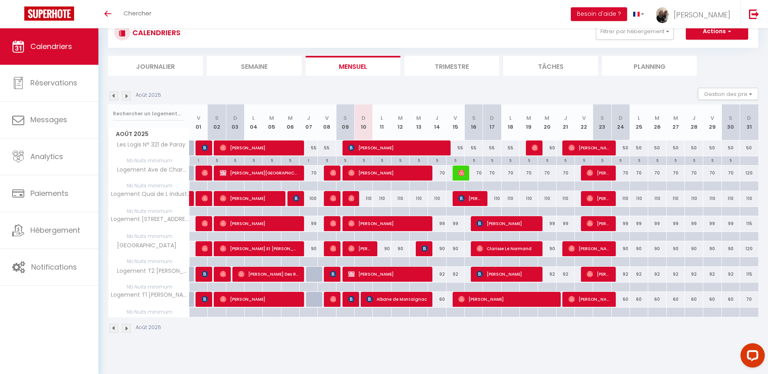
scroll to position [28, 0]
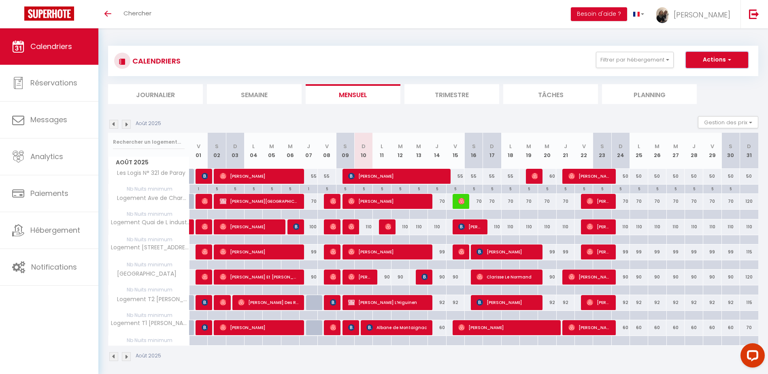
click at [715, 63] on button "Actions" at bounding box center [716, 60] width 62 height 16
click at [623, 57] on button "Filtrer par hébergement" at bounding box center [635, 60] width 78 height 16
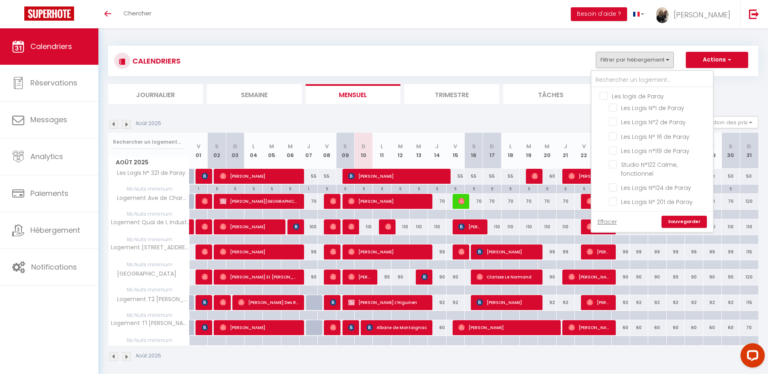
drag, startPoint x: 602, startPoint y: 97, endPoint x: 604, endPoint y: 103, distance: 6.0
click at [602, 97] on input "Les logis de Paray" at bounding box center [659, 95] width 121 height 8
checkbox input "true"
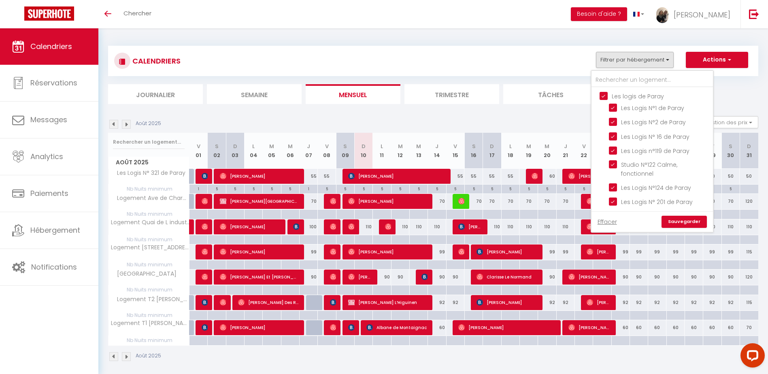
checkbox input "true"
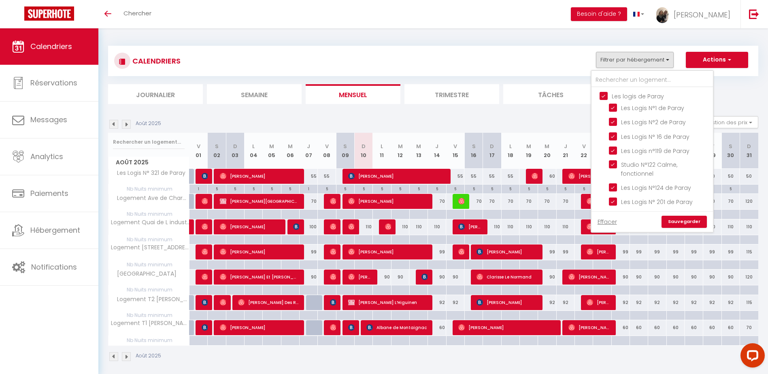
checkbox input "true"
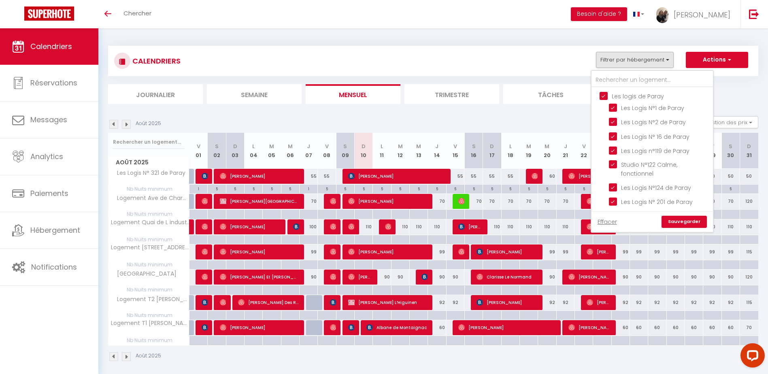
checkbox input "true"
checkbox input "false"
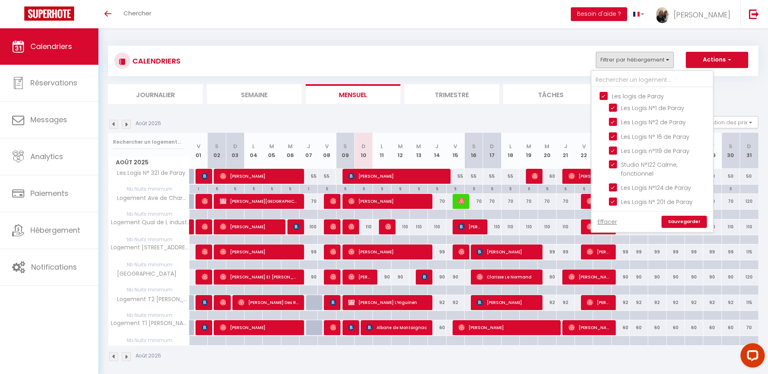
checkbox input "false"
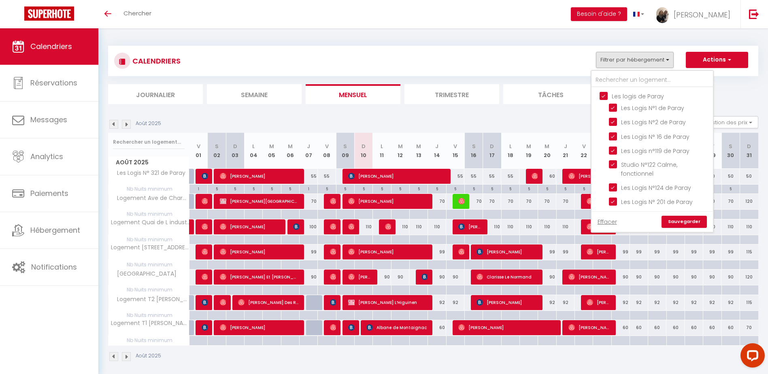
checkbox input "false"
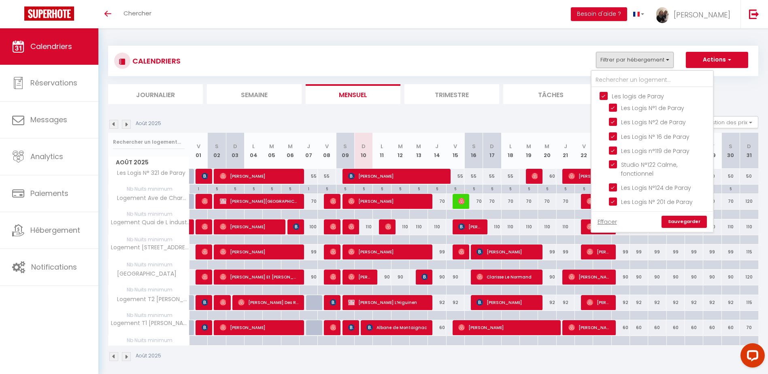
checkbox input "true"
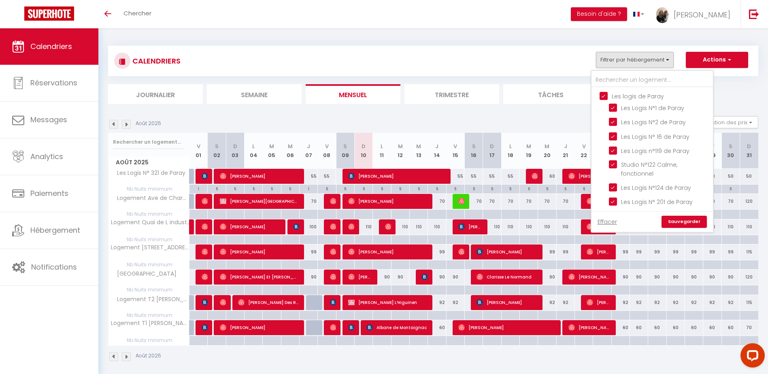
checkbox input "true"
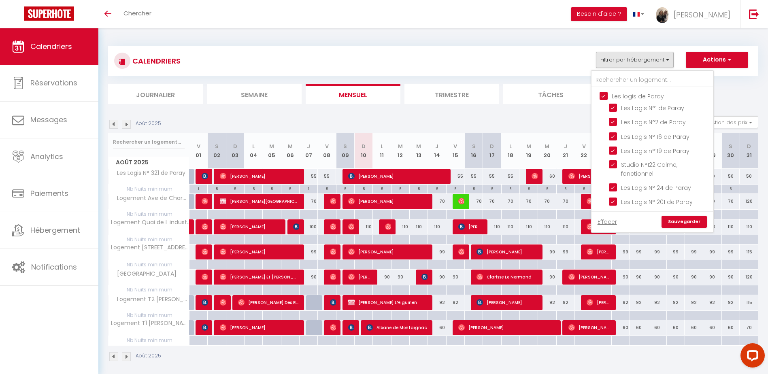
checkbox input "true"
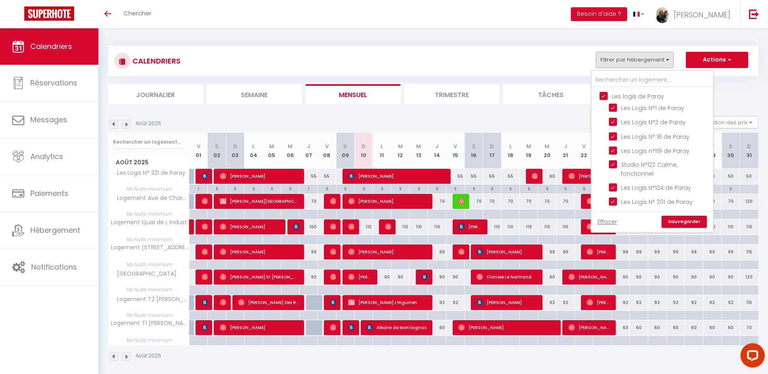
checkbox input "true"
checkbox input "false"
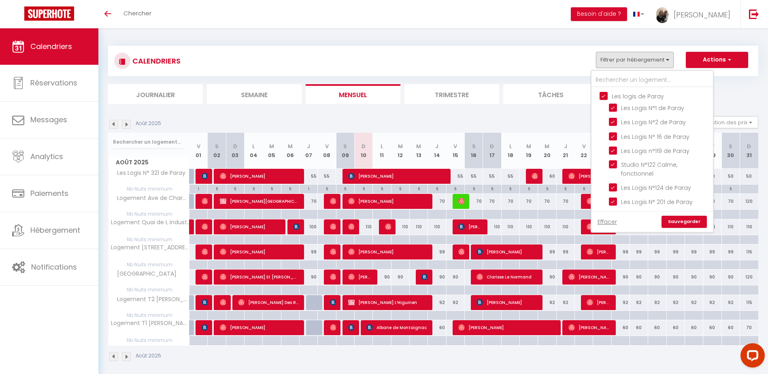
checkbox input "true"
click at [682, 223] on link "Sauvegarder" at bounding box center [683, 222] width 45 height 12
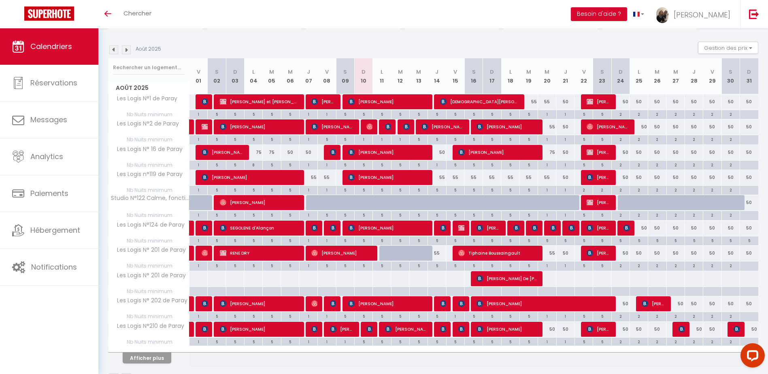
scroll to position [60, 0]
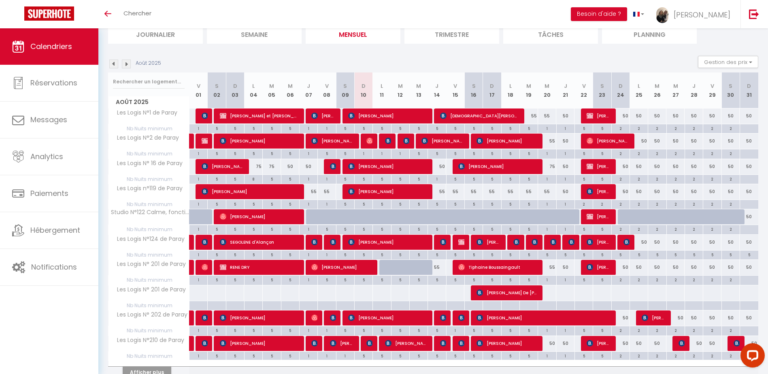
click at [471, 189] on div "55" at bounding box center [473, 191] width 18 height 15
type input "55"
select select "1"
type input "[PERSON_NAME] 16 Août 2025"
type input "Dim 17 Août 2025"
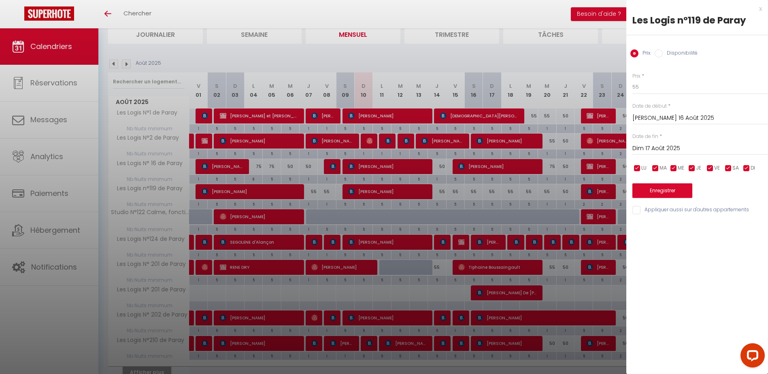
click at [680, 50] on label "Disponibilité" at bounding box center [679, 53] width 35 height 9
click at [662, 50] on input "Disponibilité" at bounding box center [658, 53] width 8 height 8
radio input "true"
radio input "false"
click at [664, 90] on select "Disponible Indisponible" at bounding box center [700, 87] width 136 height 15
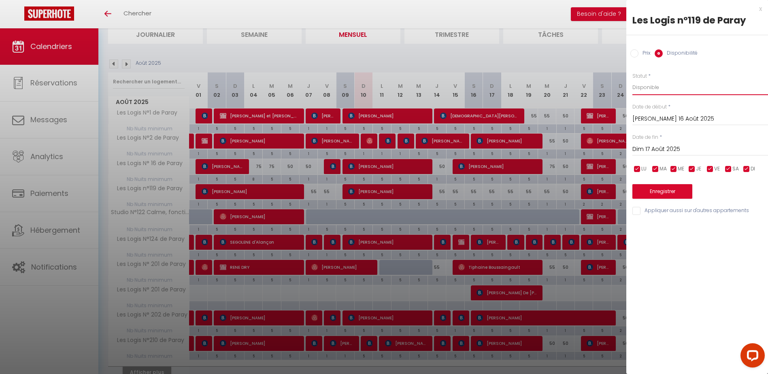
select select "0"
click at [632, 80] on select "Disponible Indisponible" at bounding box center [700, 87] width 136 height 15
click at [656, 150] on input "Dim 17 Août 2025" at bounding box center [700, 149] width 136 height 11
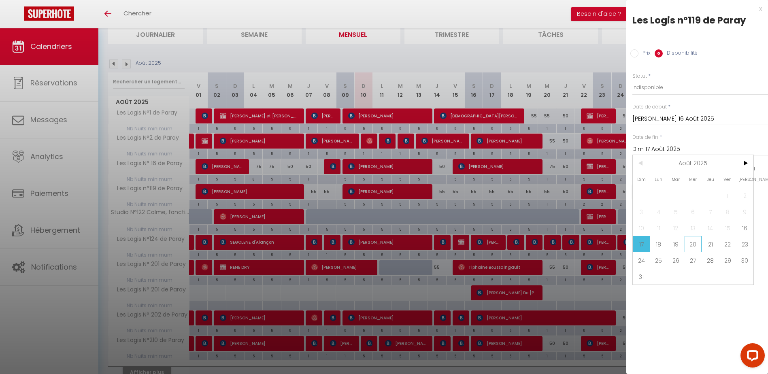
click at [692, 251] on span "20" at bounding box center [692, 244] width 17 height 16
type input "Mer 20 Août 2025"
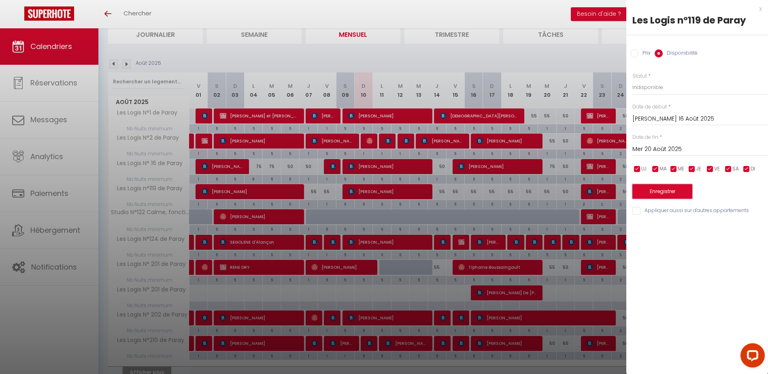
click at [676, 192] on button "Enregistrer" at bounding box center [662, 191] width 60 height 15
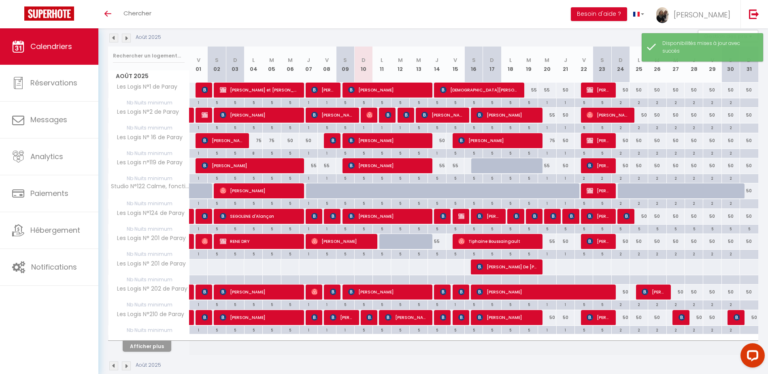
scroll to position [101, 0]
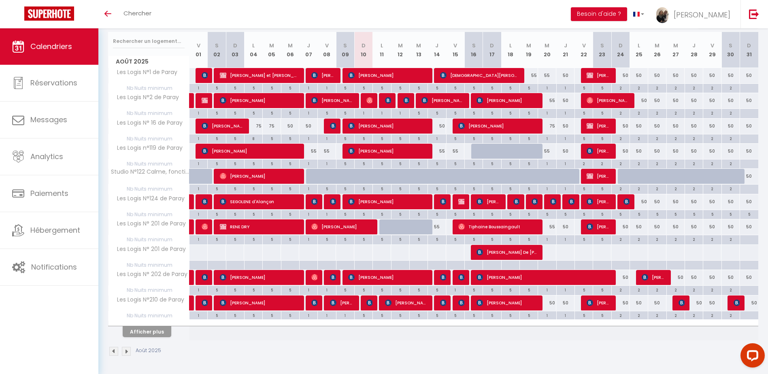
click at [528, 88] on div "5" at bounding box center [529, 88] width 18 height 8
type input "5"
type input "[DATE] Août 2025"
type input "Mer 20 Août 2025"
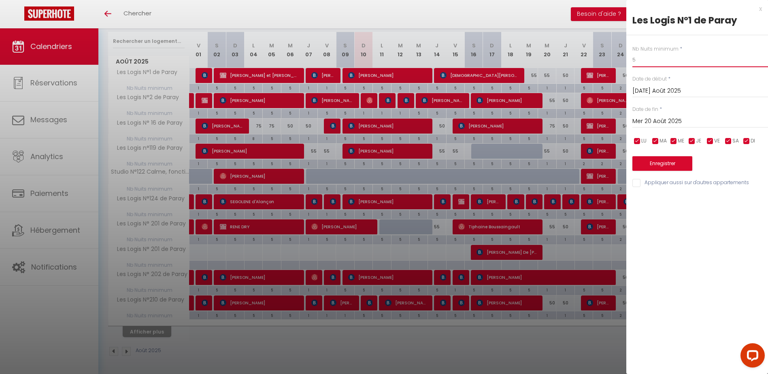
click at [642, 59] on input "5" at bounding box center [700, 60] width 136 height 15
type input "1"
click at [670, 165] on button "Enregistrer" at bounding box center [662, 163] width 60 height 15
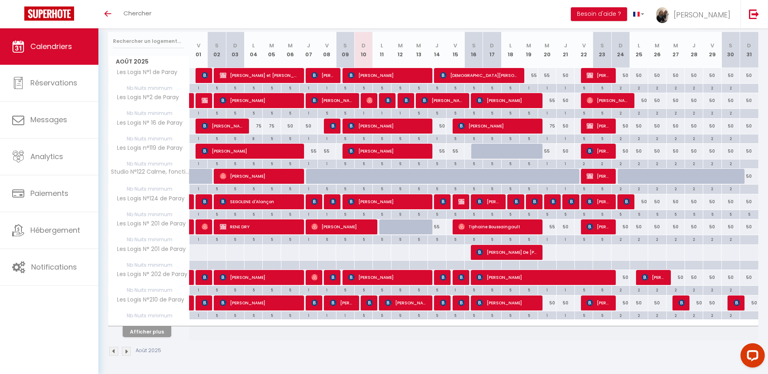
click at [622, 291] on div "2" at bounding box center [620, 290] width 18 height 8
type input "2"
type input "Dim 24 Août 2025"
type input "Lun 25 Août 2025"
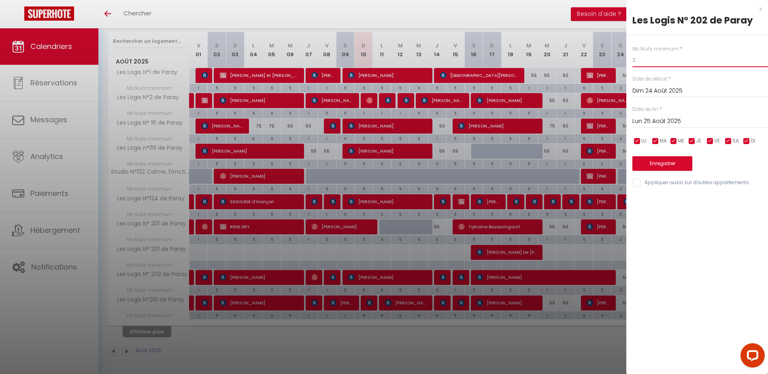
click at [643, 61] on input "2" at bounding box center [700, 60] width 136 height 15
type input "1"
click at [673, 161] on button "Enregistrer" at bounding box center [662, 163] width 60 height 15
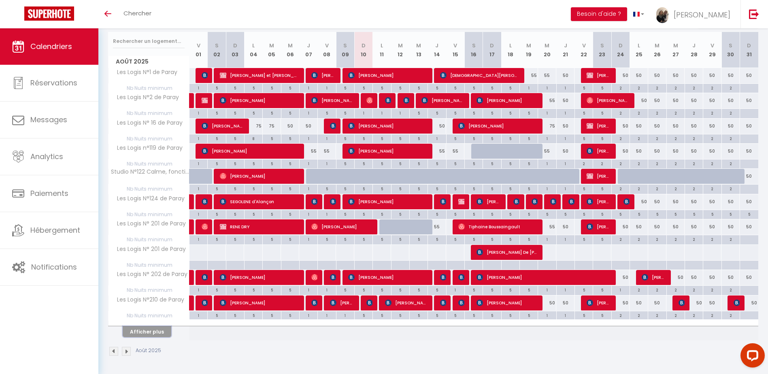
click at [156, 331] on button "Afficher plus" at bounding box center [147, 331] width 49 height 11
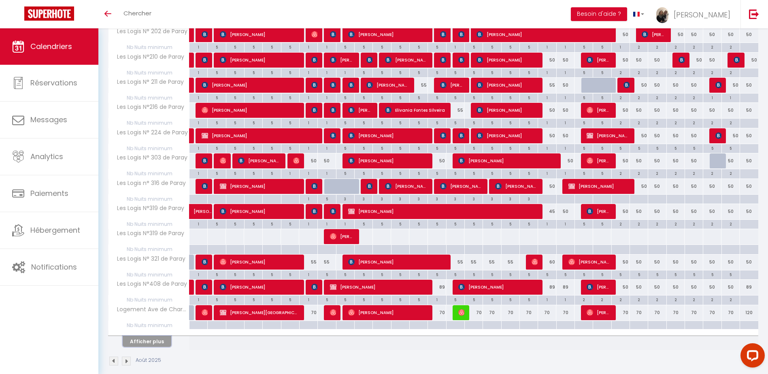
scroll to position [353, 0]
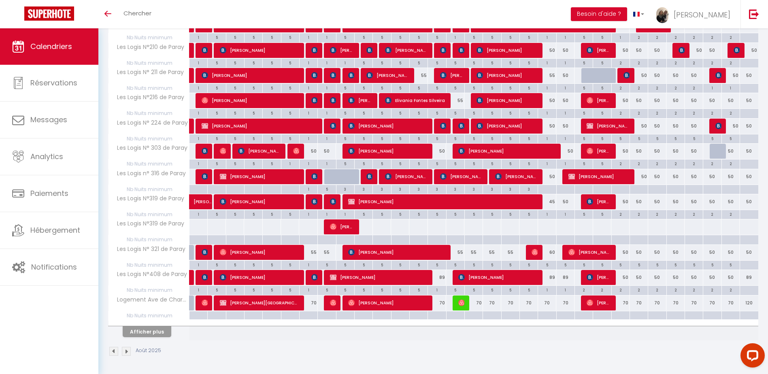
click at [548, 266] on div "5" at bounding box center [547, 265] width 18 height 8
type input "5"
type input "Mer 20 Août 2025"
type input "[DEMOGRAPHIC_DATA] 21 Août 2025"
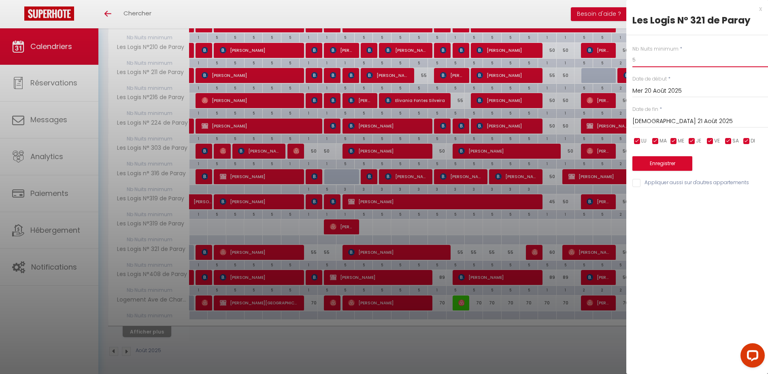
click at [645, 59] on input "5" at bounding box center [700, 60] width 136 height 15
type input "1"
click at [661, 93] on input "Mer 20 Août 2025" at bounding box center [700, 91] width 136 height 11
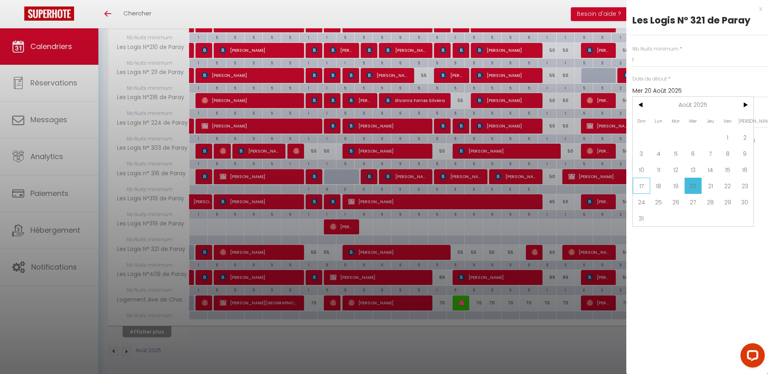
click at [641, 183] on span "17" at bounding box center [640, 186] width 17 height 16
type input "Dim 17 Août 2025"
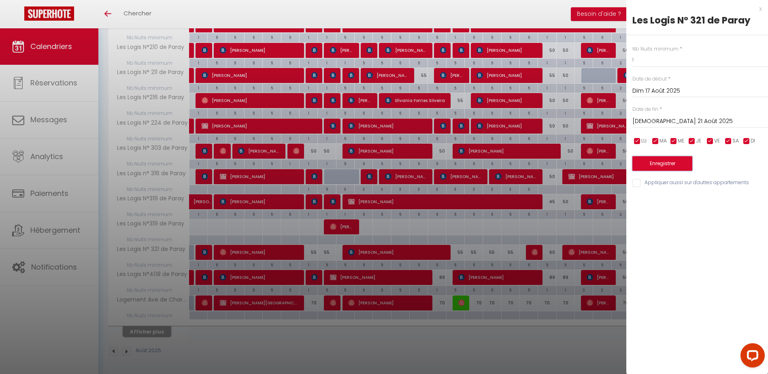
click at [652, 163] on button "Enregistrer" at bounding box center [662, 163] width 60 height 15
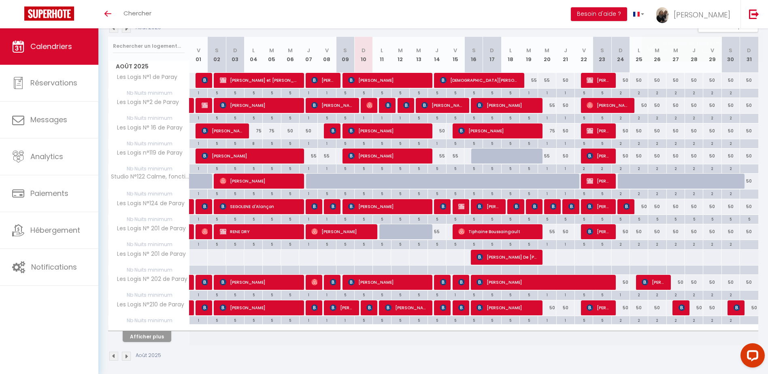
scroll to position [101, 0]
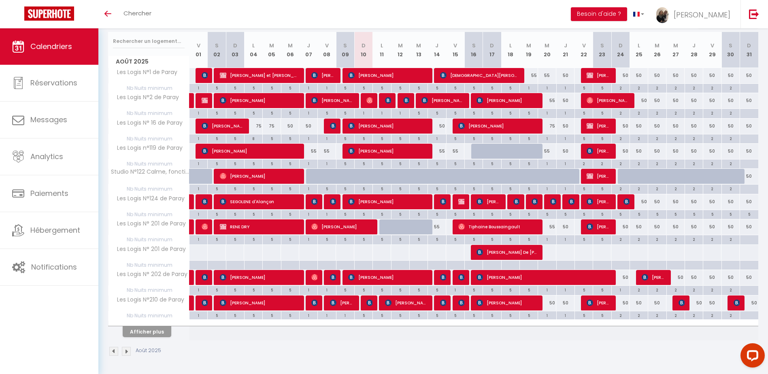
click at [436, 166] on div "5" at bounding box center [437, 163] width 18 height 8
type input "5"
type input "[DEMOGRAPHIC_DATA] 14 Août 2025"
type input "Ven 15 Août 2025"
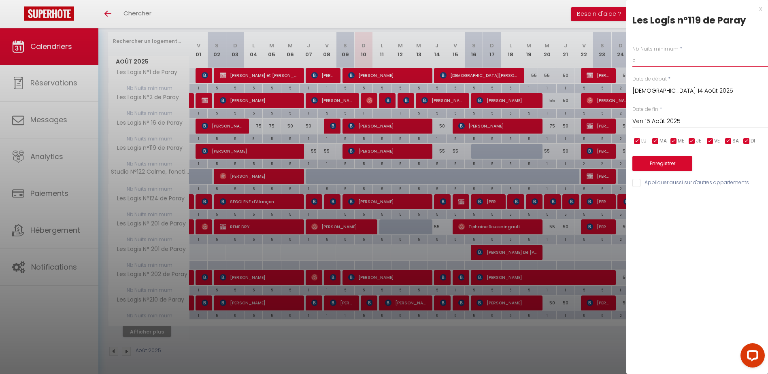
click at [642, 57] on input "5" at bounding box center [700, 60] width 136 height 15
click at [642, 56] on input "5" at bounding box center [700, 60] width 136 height 15
type input "1"
click at [652, 121] on input "Ven 15 Août 2025" at bounding box center [700, 121] width 136 height 11
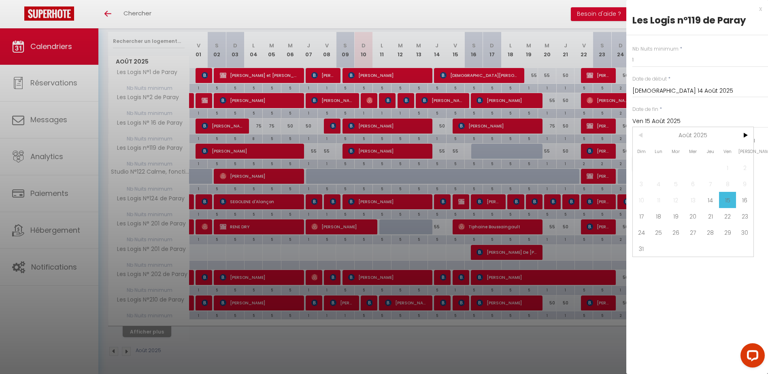
click at [745, 201] on span "16" at bounding box center [744, 200] width 17 height 16
type input "[PERSON_NAME] 16 Août 2025"
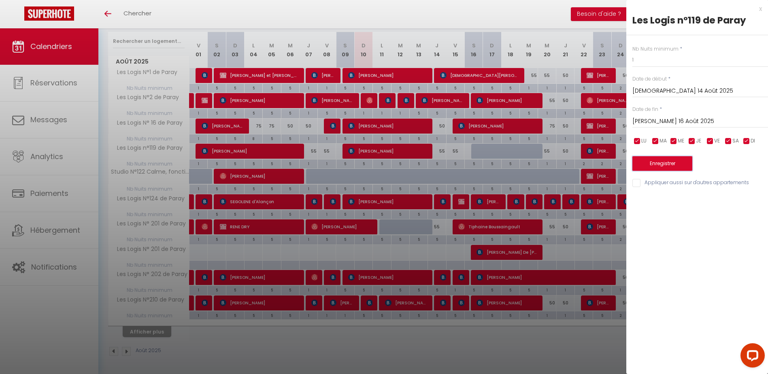
click at [677, 163] on button "Enregistrer" at bounding box center [662, 163] width 60 height 15
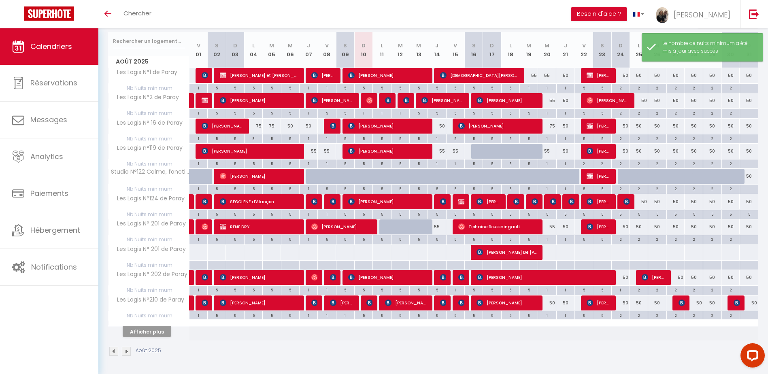
click at [439, 240] on div "5" at bounding box center [437, 239] width 18 height 8
type input "5"
type input "[DEMOGRAPHIC_DATA] 14 Août 2025"
type input "Ven 15 Août 2025"
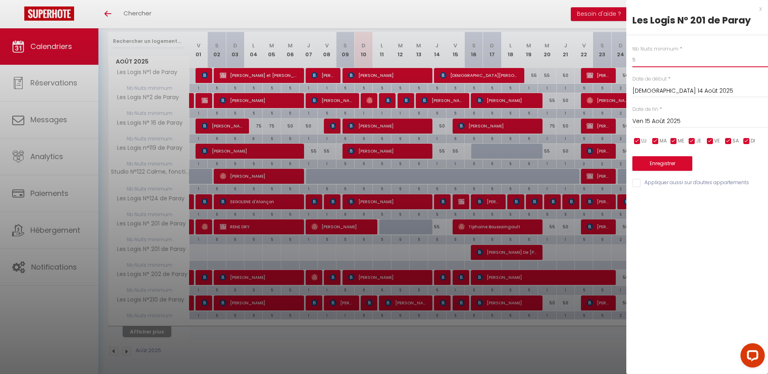
click at [648, 63] on input "5" at bounding box center [700, 60] width 136 height 15
type input "1"
click at [661, 164] on button "Enregistrer" at bounding box center [662, 163] width 60 height 15
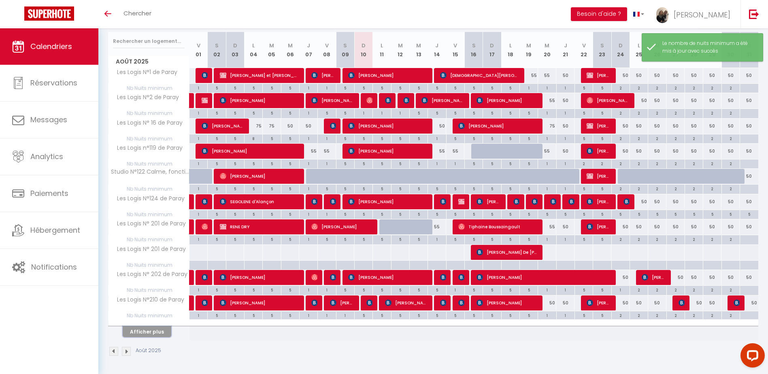
click at [157, 332] on button "Afficher plus" at bounding box center [147, 331] width 49 height 11
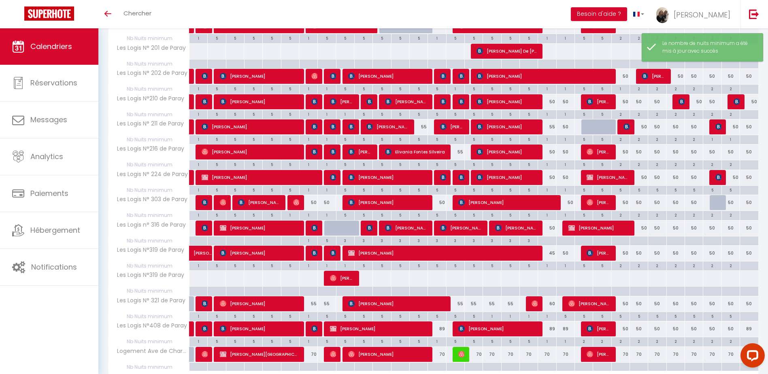
scroll to position [303, 0]
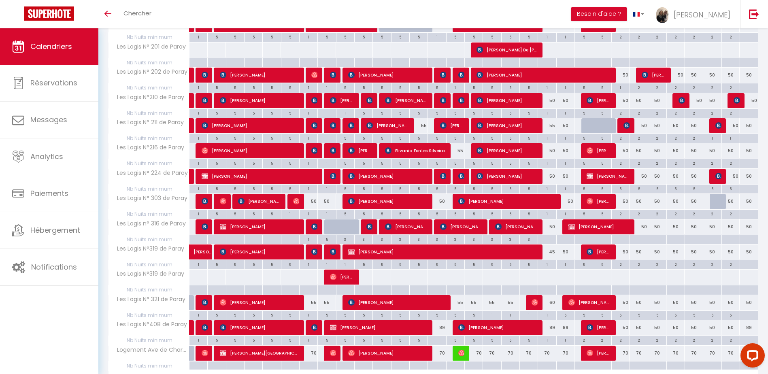
click at [454, 166] on div "5" at bounding box center [455, 163] width 18 height 8
type input "5"
type input "Ven 15 Août 2025"
type input "[PERSON_NAME] 16 Août 2025"
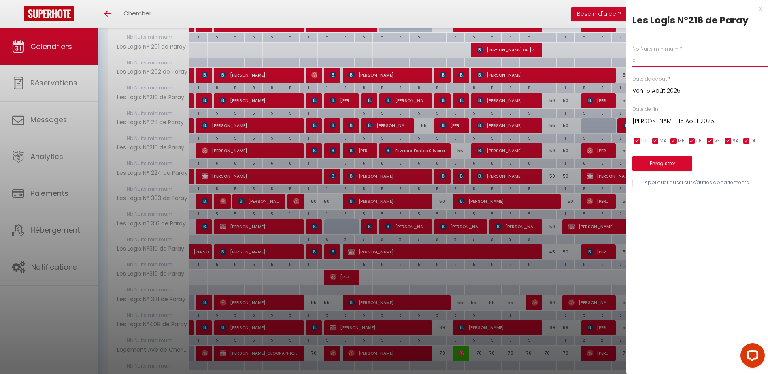
click at [649, 60] on input "5" at bounding box center [700, 60] width 136 height 15
type input "1"
click at [664, 168] on button "Enregistrer" at bounding box center [662, 163] width 60 height 15
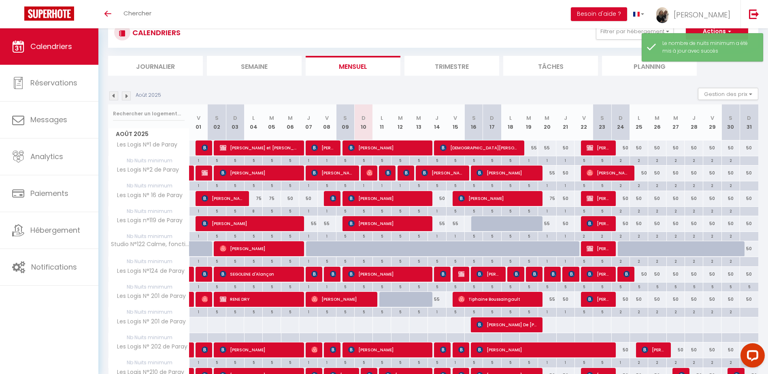
scroll to position [101, 0]
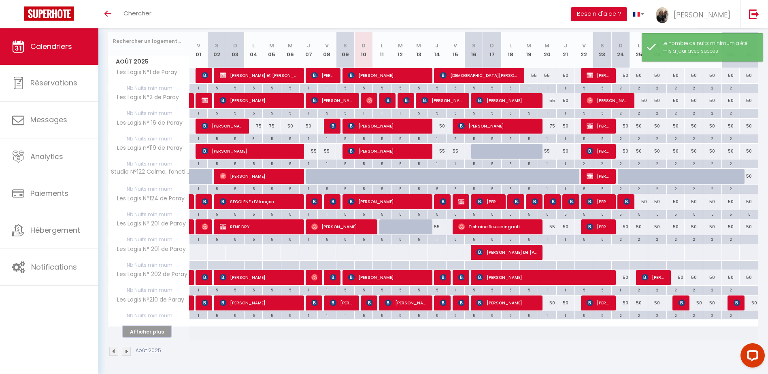
click at [163, 331] on button "Afficher plus" at bounding box center [147, 331] width 49 height 11
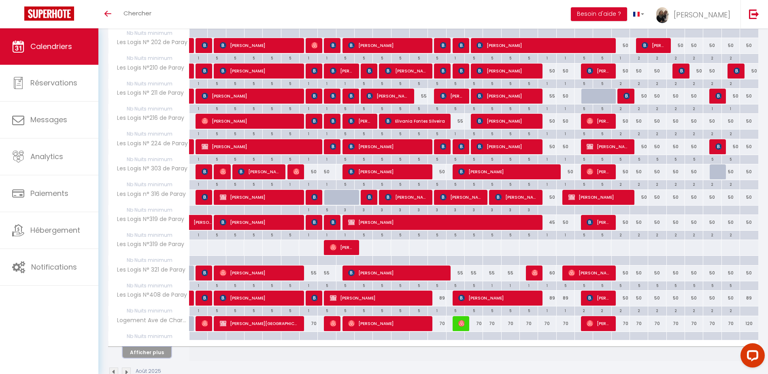
scroll to position [272, 0]
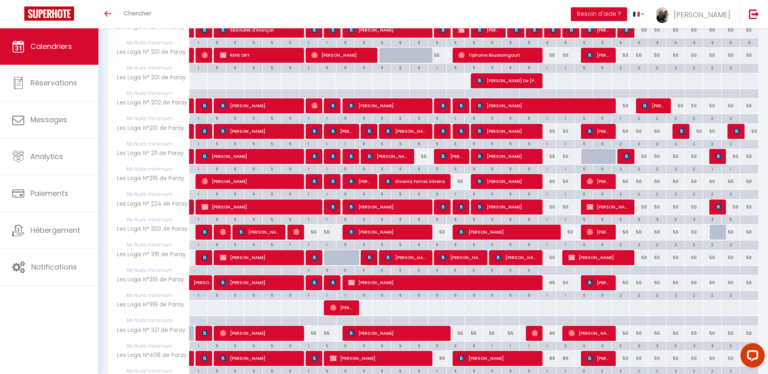
click at [436, 246] on div "5" at bounding box center [437, 244] width 18 height 8
type input "5"
type input "[DEMOGRAPHIC_DATA] 14 Août 2025"
type input "Ven 15 Août 2025"
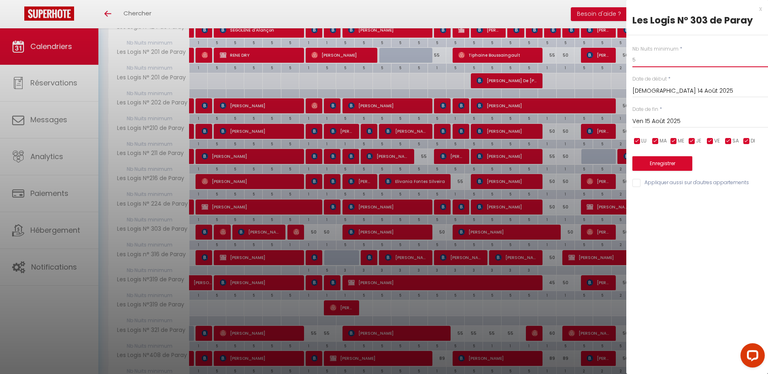
click at [651, 61] on input "5" at bounding box center [700, 60] width 136 height 15
type input "1"
click at [673, 161] on button "Enregistrer" at bounding box center [662, 163] width 60 height 15
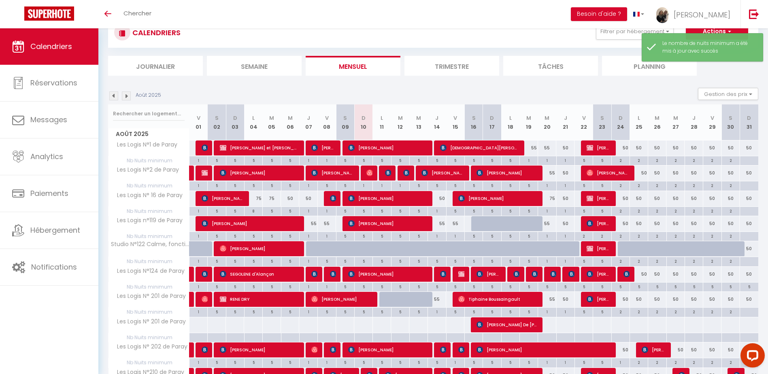
scroll to position [101, 0]
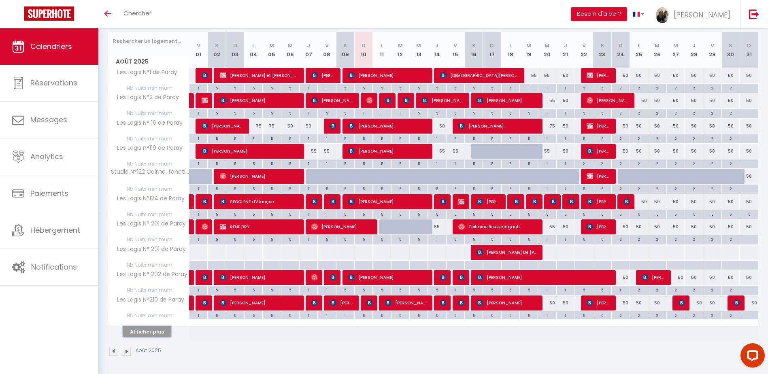
click at [134, 334] on button "Afficher plus" at bounding box center [147, 331] width 49 height 11
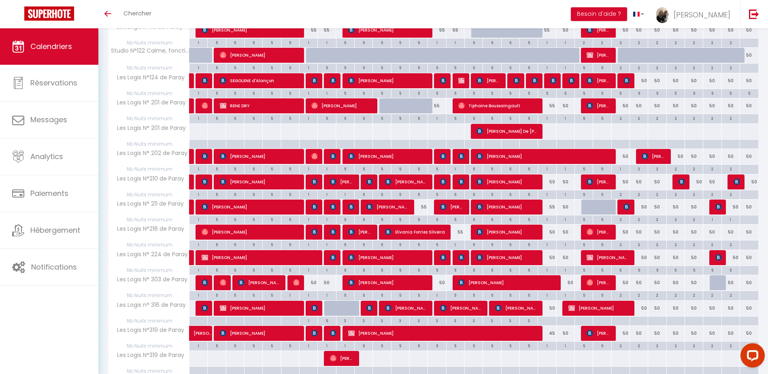
scroll to position [263, 0]
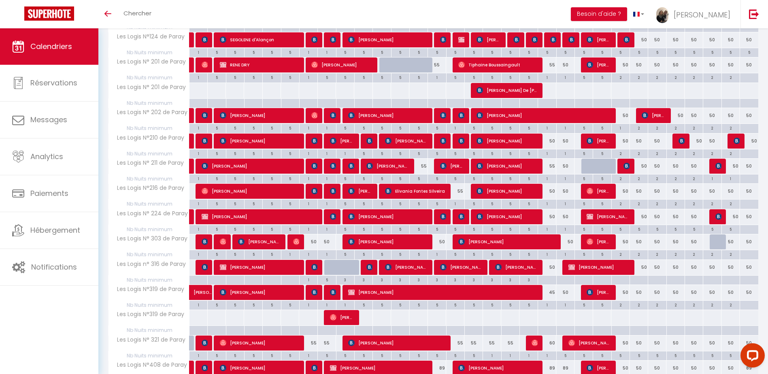
click at [636, 280] on div at bounding box center [638, 280] width 18 height 9
type input "Lun 25 Août 2025"
type input "[DATE] Août 2025"
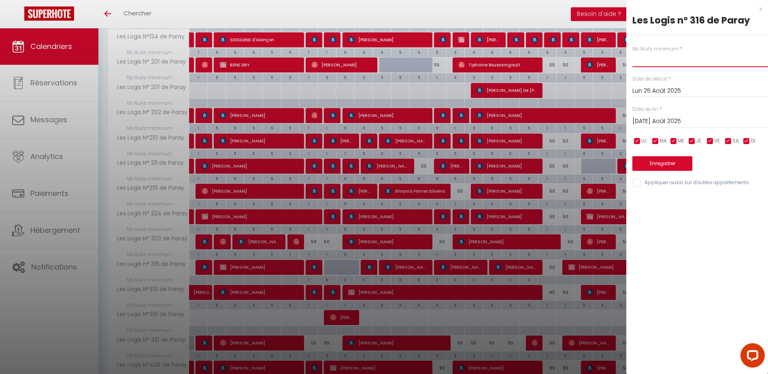
click at [640, 63] on input "text" at bounding box center [700, 60] width 136 height 15
type input "1"
type input "2"
click at [652, 122] on input "[DATE] Août 2025" at bounding box center [700, 121] width 136 height 11
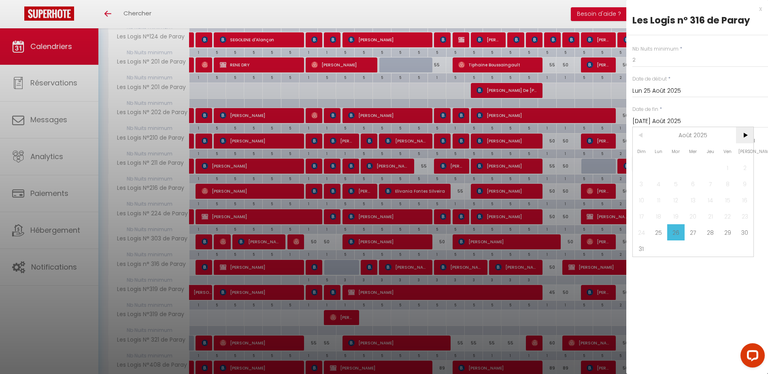
click at [743, 134] on span ">" at bounding box center [744, 135] width 17 height 16
click at [679, 232] on span "30" at bounding box center [675, 232] width 17 height 16
type input "[DATE] Septembre 2025"
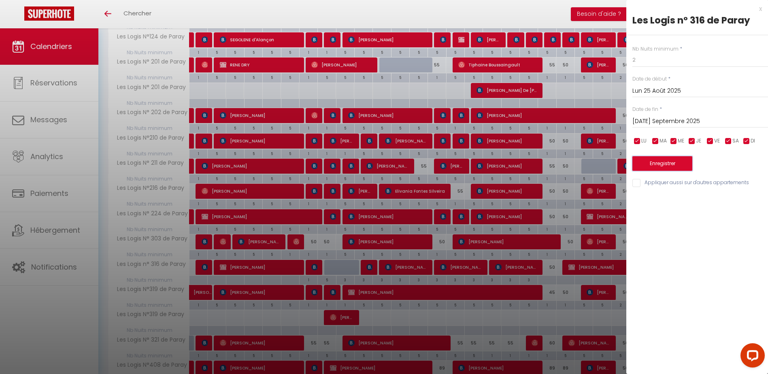
click at [671, 162] on button "Enregistrer" at bounding box center [662, 163] width 60 height 15
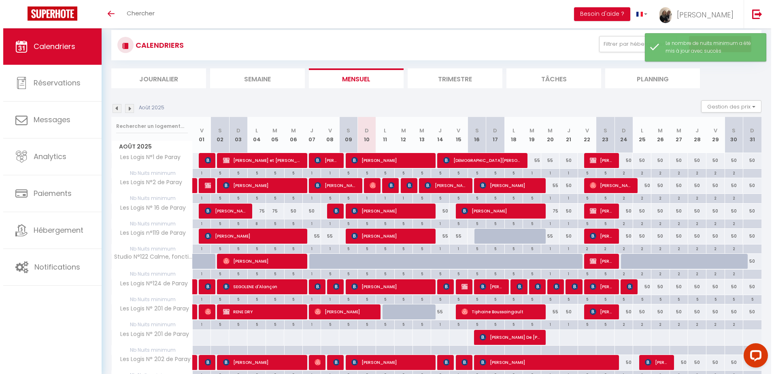
scroll to position [0, 0]
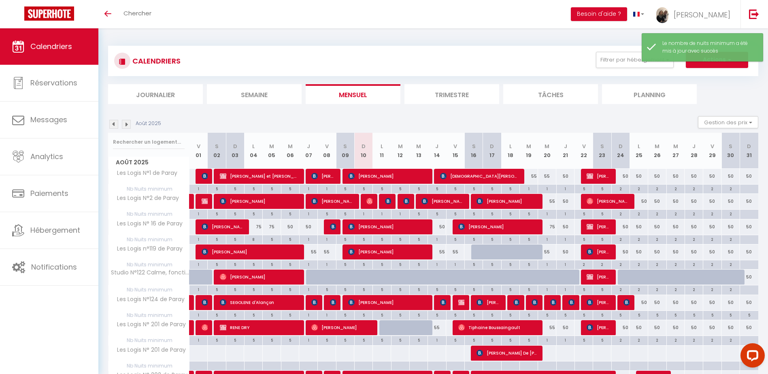
click at [751, 264] on div at bounding box center [748, 264] width 19 height 9
type input "Dim 31 Août 2025"
type input "Lun 01 Septembre 2025"
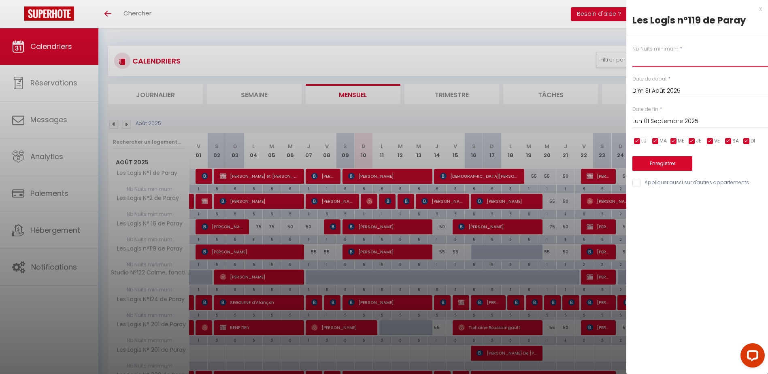
click at [641, 64] on input "text" at bounding box center [700, 60] width 136 height 15
type input "1"
type input "2"
click at [656, 166] on button "Enregistrer" at bounding box center [662, 163] width 60 height 15
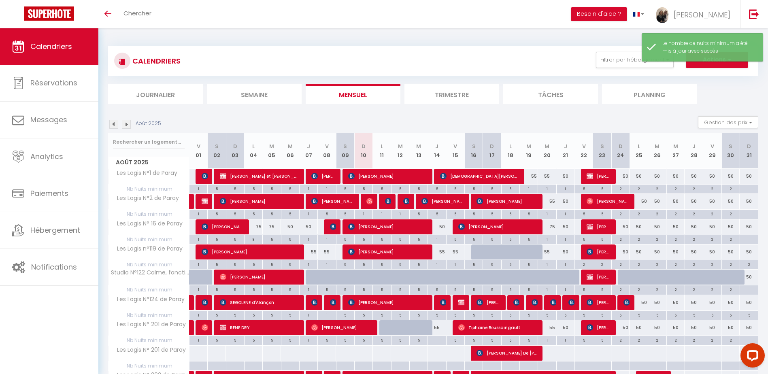
click at [749, 186] on div at bounding box center [749, 186] width 18 height 2
type input "Dim 31 Août 2025"
type input "Lun 01 Septembre 2025"
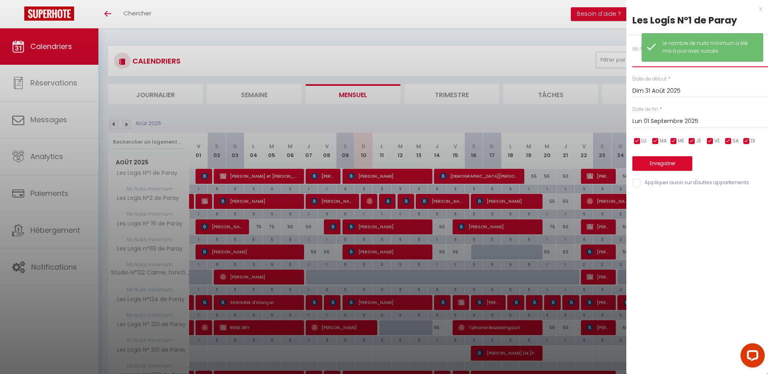
click at [639, 62] on input "text" at bounding box center [700, 60] width 136 height 15
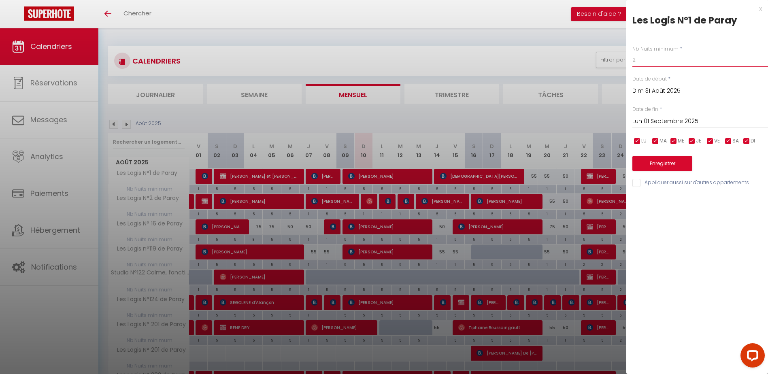
type input "2"
click at [635, 182] on input "Appliquer aussi sur d'autres appartements" at bounding box center [700, 183] width 136 height 8
checkbox input "true"
click at [658, 159] on button "Enregistrer" at bounding box center [662, 163] width 60 height 15
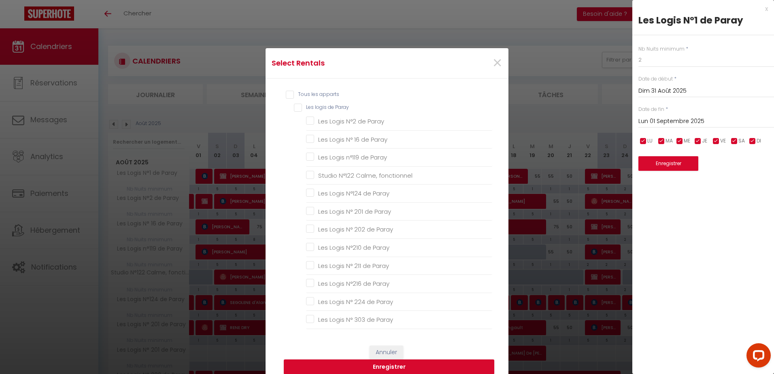
click at [294, 108] on Paray "Les logis de Paray" at bounding box center [393, 108] width 198 height 8
checkbox Paray "true"
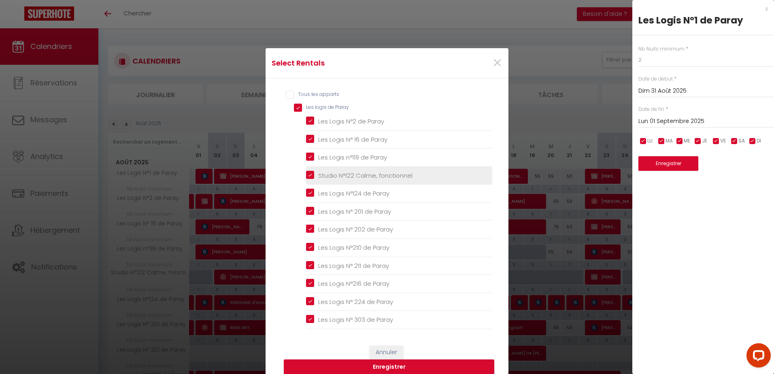
checkbox Paray "true"
checkbox fonctionnel "true"
checkbox Paray "true"
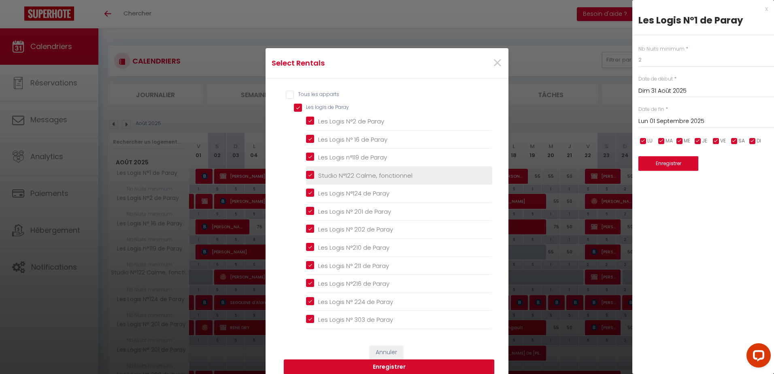
checkbox Paray "true"
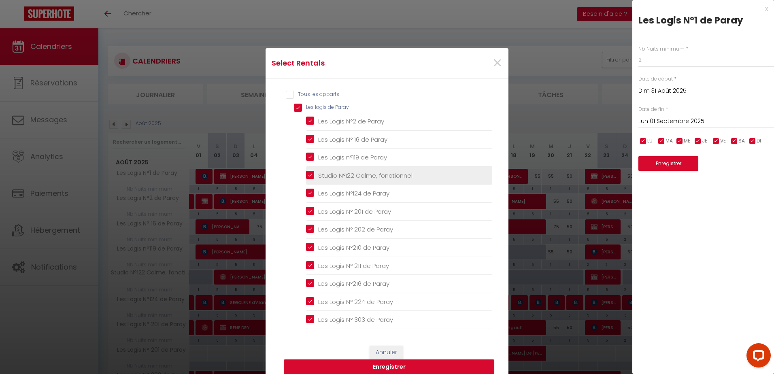
checkbox Paray "true"
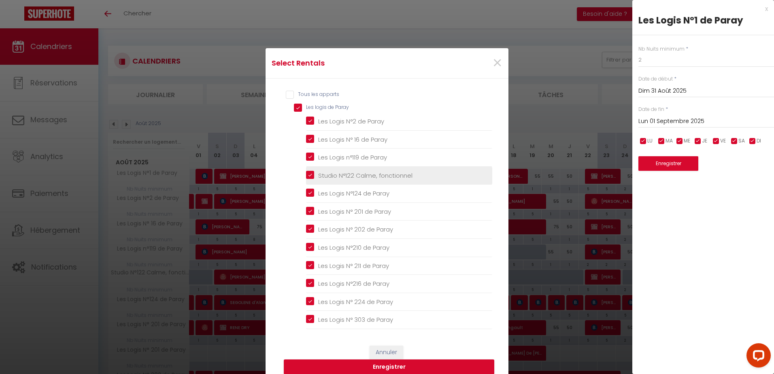
checkbox Paray "true"
checkbox Dauphins "false"
checkbox min "false"
checkbox Gare\) "false"
checkbox pieds "false"
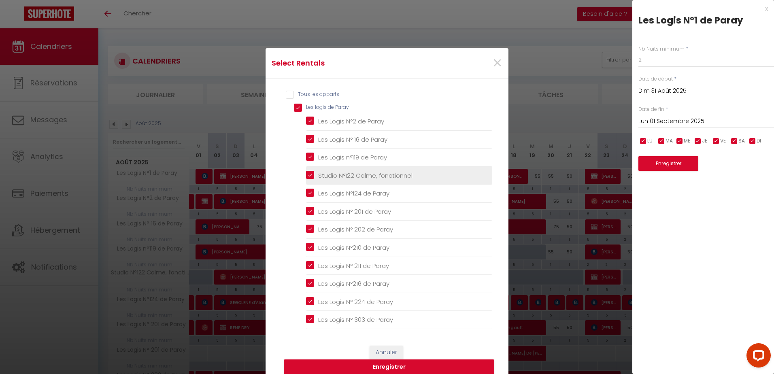
checkbox gares "false"
checkbox Gare\) "false"
checkbox Gares "false"
checkbox input "false"
checkbox Neptune "false"
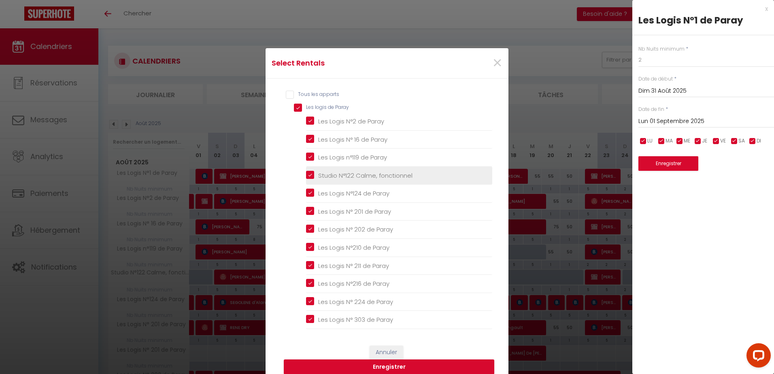
checkbox RDC "false"
checkbox Etage "false"
checkbox Luc "false"
checkbox Vacancéol "false"
checkbox Esterel "false"
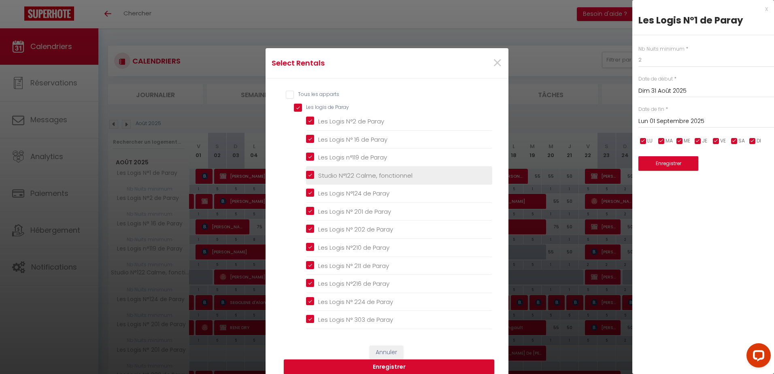
checkbox Ect "false"
checkbox Paray "true"
checkbox Charolles "false"
checkbox industrie "false"
checkbox Neptune "false"
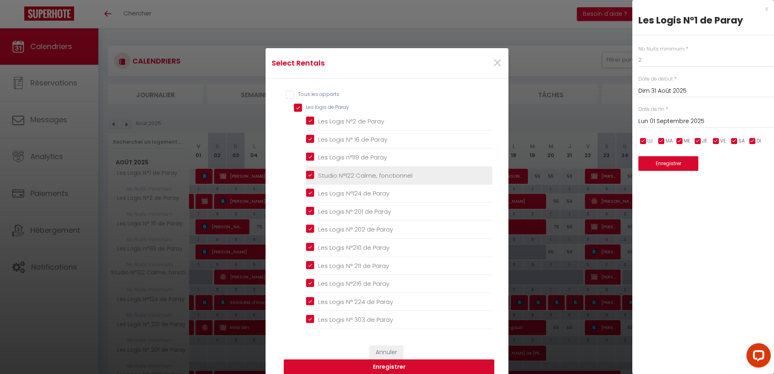
checkbox Collège "false"
checkbox 2 "false"
checkbox 50m "false"
checkbox Paray "false"
checkbox Paray "true"
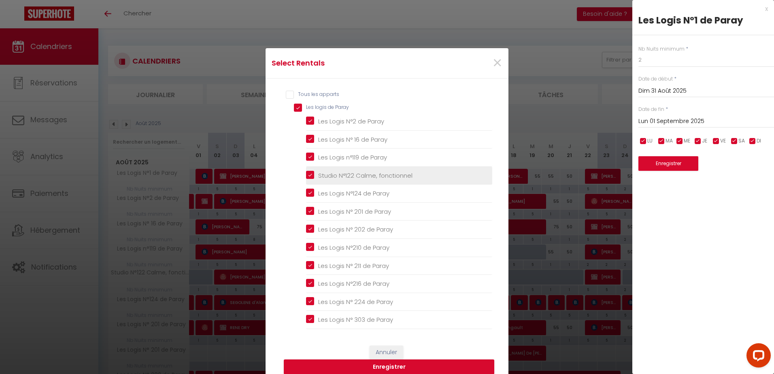
checkbox Paray "true"
checkbox fonctionnel "true"
checkbox Paray "true"
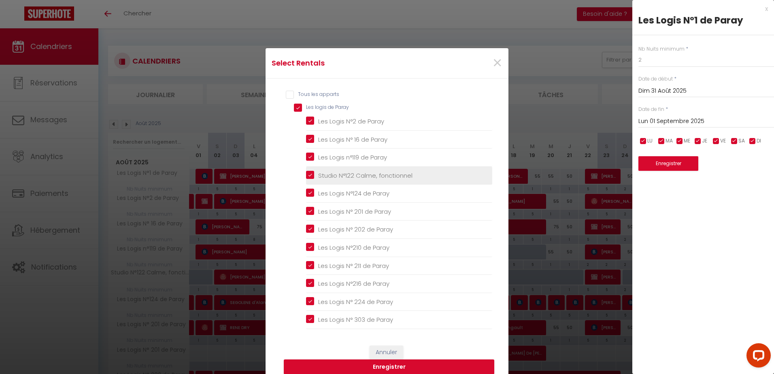
checkbox Paray "true"
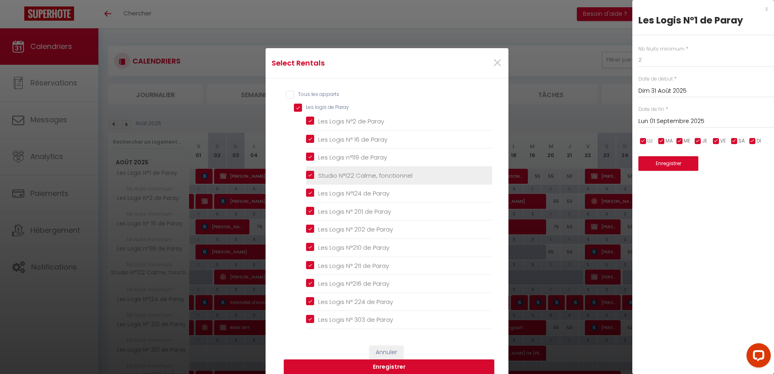
checkbox Paray "true"
checkbox couchages "false"
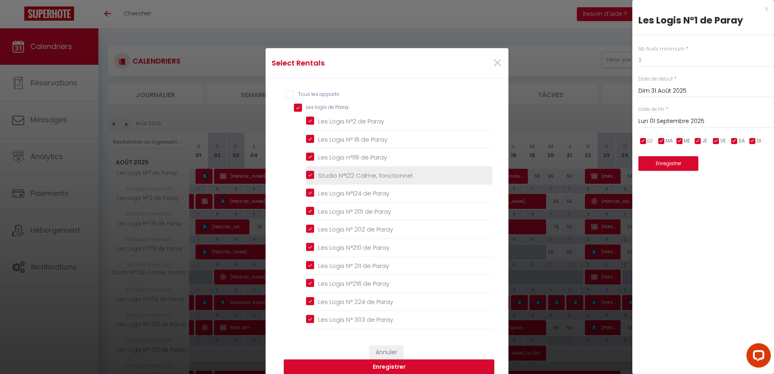
checkbox Couchages "false"
checkbox couchages "false"
checkbox Charolles "false"
checkbox industrie "false"
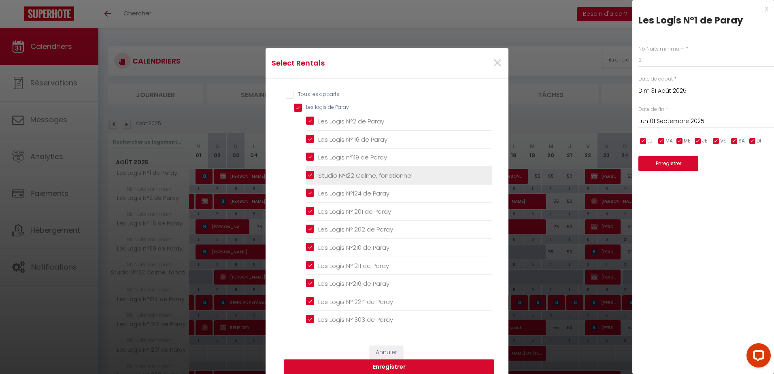
checkbox Neptune "false"
checkbox Collège "false"
checkbox 2 "false"
checkbox Tonissiubaldesca "false"
checkbox Paray "true"
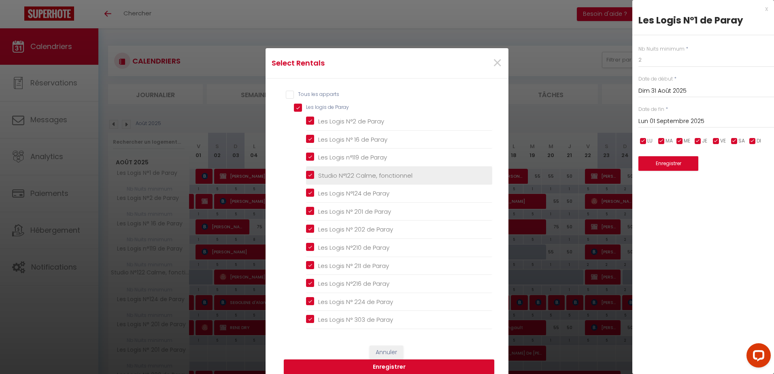
checkbox Paray "true"
checkbox input "false"
checkbox Couchages "false"
checkbox ville "false"
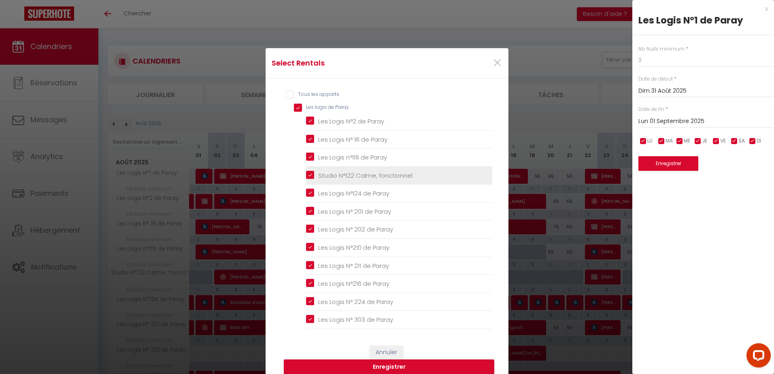
checkbox gare "false"
checkbox Etage "false"
checkbox Montverdun "false"
checkbox hypercentre "false"
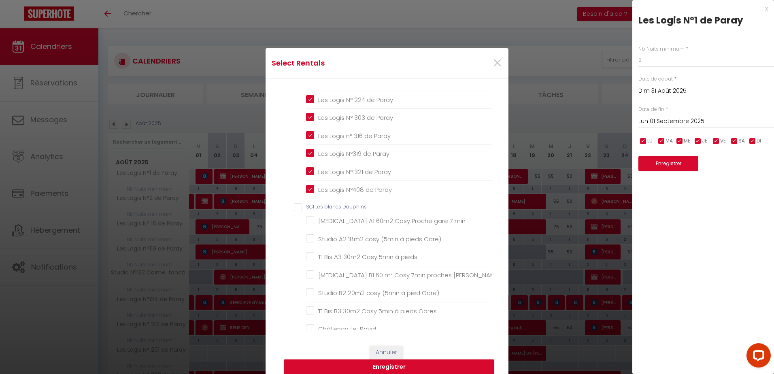
scroll to position [202, 0]
click at [306, 185] on Paray "Les Logis N°408 de Paray" at bounding box center [399, 189] width 186 height 8
checkbox Paray "false"
checkbox min "false"
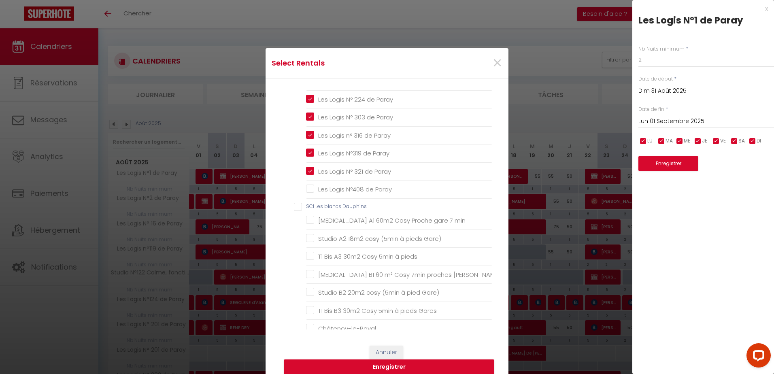
checkbox Gare\) "false"
checkbox pieds "false"
checkbox gares "false"
checkbox Gare\) "false"
checkbox Gares "false"
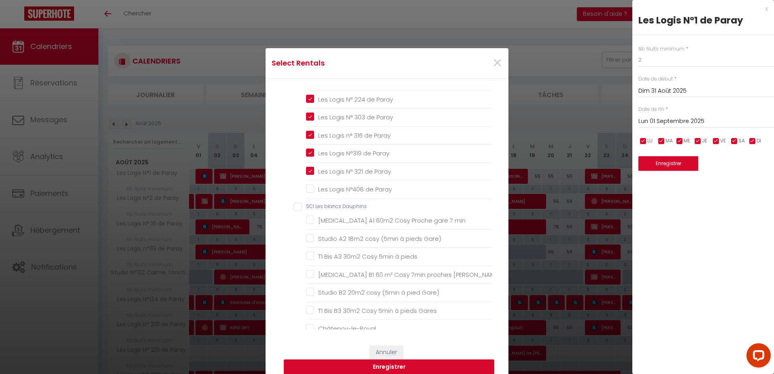
checkbox input "false"
checkbox RDC "false"
checkbox Etage "false"
checkbox Vacancéol "false"
checkbox Esterel "false"
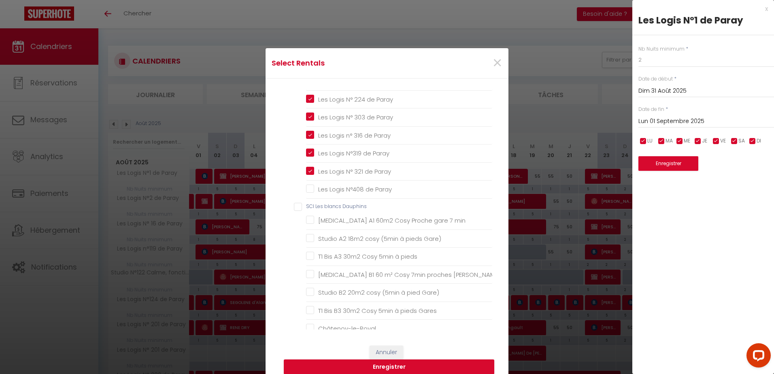
checkbox Charolles "false"
checkbox industrie "false"
checkbox Neptune "false"
checkbox Collège "false"
checkbox 2 "false"
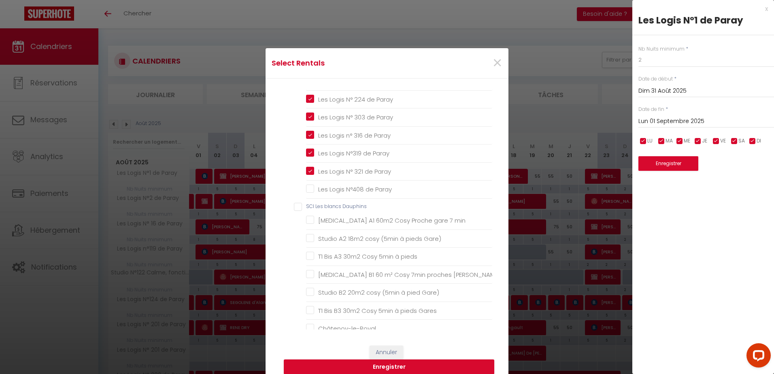
checkbox 50m "false"
checkbox Paray "false"
checkbox couchages "false"
checkbox Couchages "false"
click at [668, 165] on button "Enregistrer" at bounding box center [668, 163] width 60 height 15
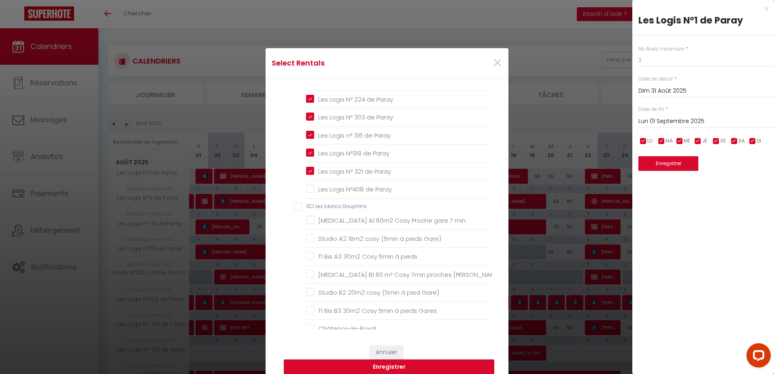
click at [404, 373] on button "Enregistrer" at bounding box center [389, 366] width 210 height 15
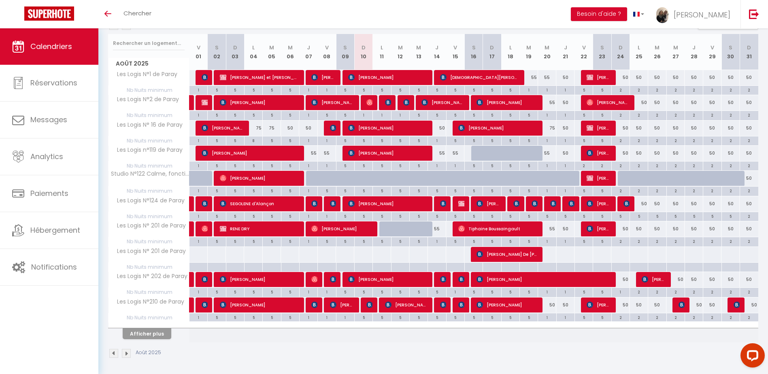
scroll to position [101, 0]
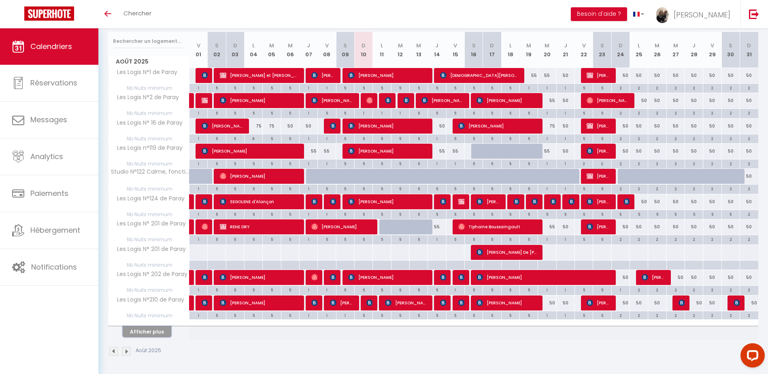
drag, startPoint x: 156, startPoint y: 335, endPoint x: 515, endPoint y: 263, distance: 366.6
click at [156, 335] on button "Afficher plus" at bounding box center [147, 331] width 49 height 11
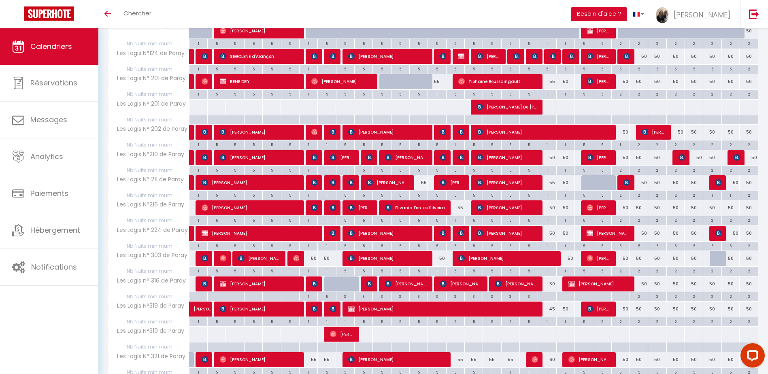
scroll to position [263, 0]
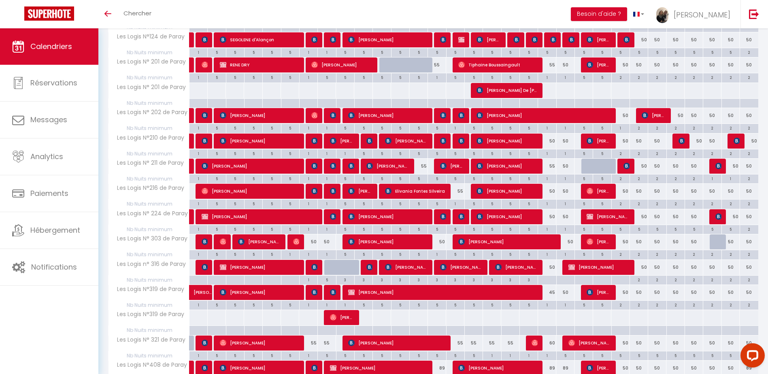
click at [548, 282] on div at bounding box center [546, 280] width 18 height 9
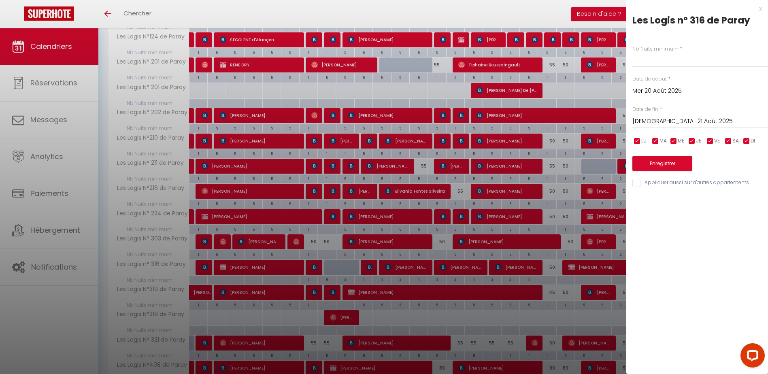
click at [761, 9] on div "x" at bounding box center [694, 9] width 136 height 10
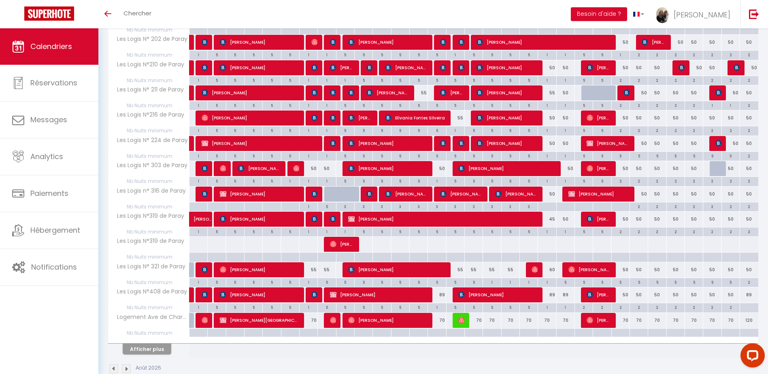
scroll to position [344, 0]
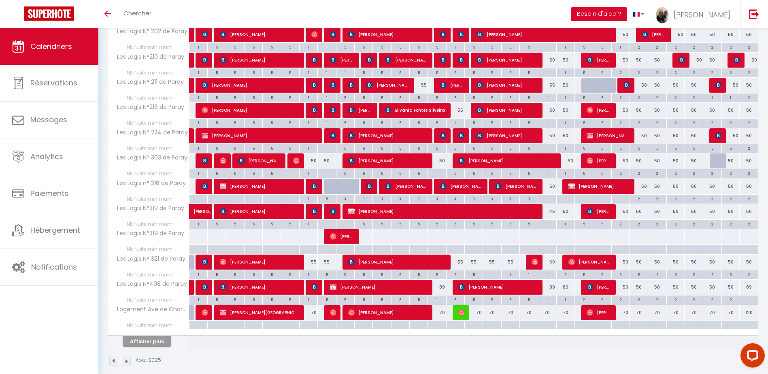
click at [454, 276] on div "5" at bounding box center [455, 274] width 18 height 8
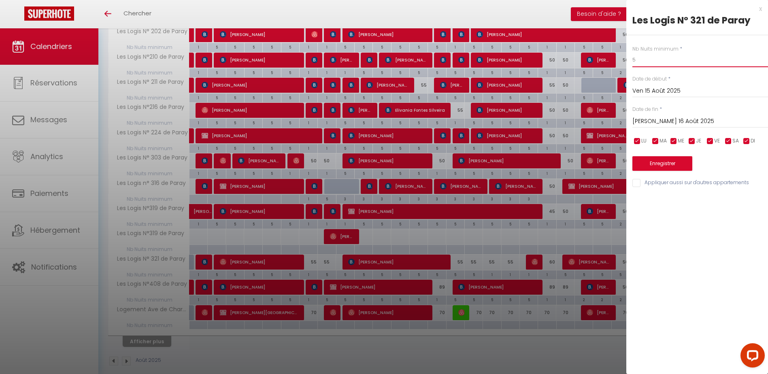
click at [651, 61] on input "5" at bounding box center [700, 60] width 136 height 15
click at [653, 125] on input "[PERSON_NAME] 16 Août 2025" at bounding box center [700, 121] width 136 height 11
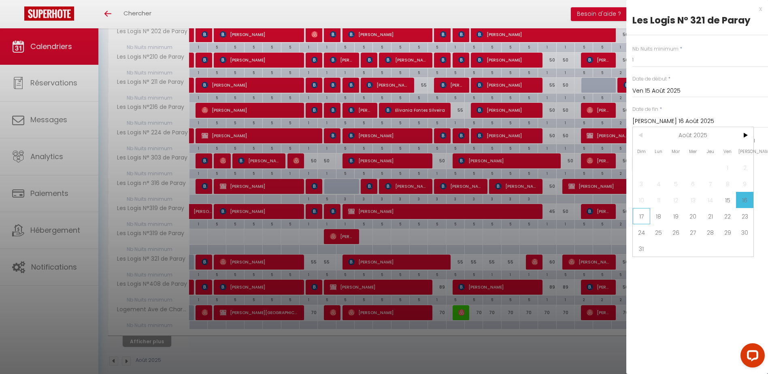
click at [639, 212] on span "17" at bounding box center [640, 216] width 17 height 16
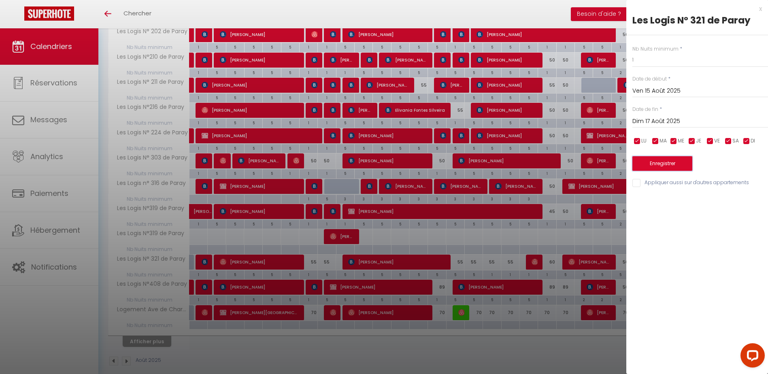
click at [660, 163] on button "Enregistrer" at bounding box center [662, 163] width 60 height 15
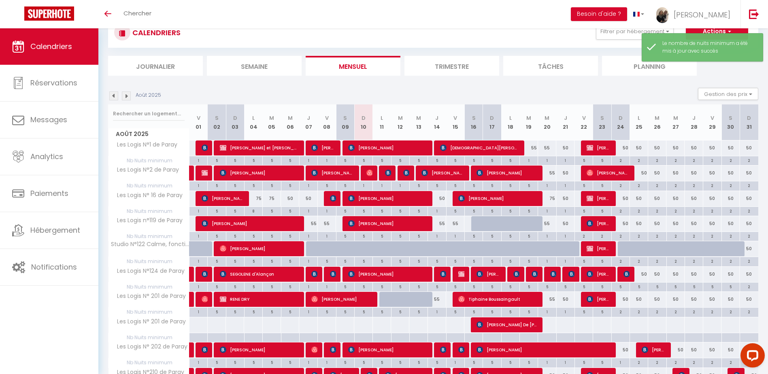
scroll to position [101, 0]
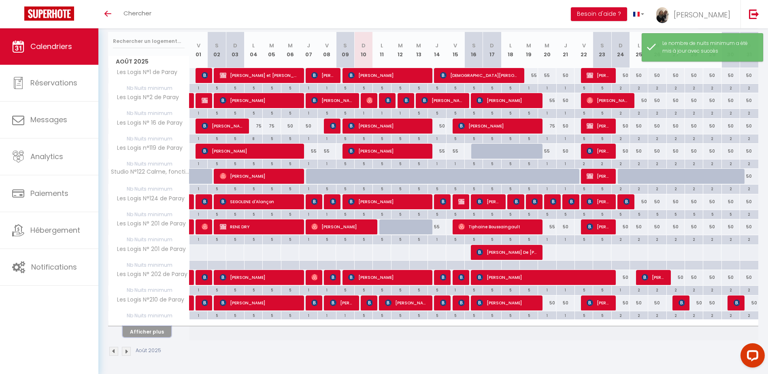
drag, startPoint x: 158, startPoint y: 334, endPoint x: 358, endPoint y: 255, distance: 215.8
click at [158, 334] on button "Afficher plus" at bounding box center [147, 331] width 49 height 11
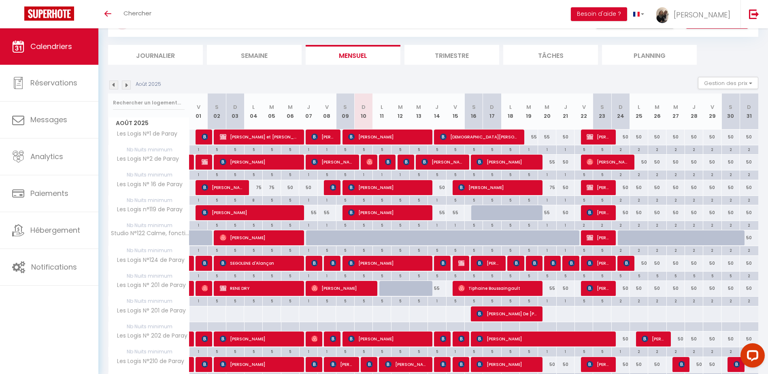
scroll to position [0, 0]
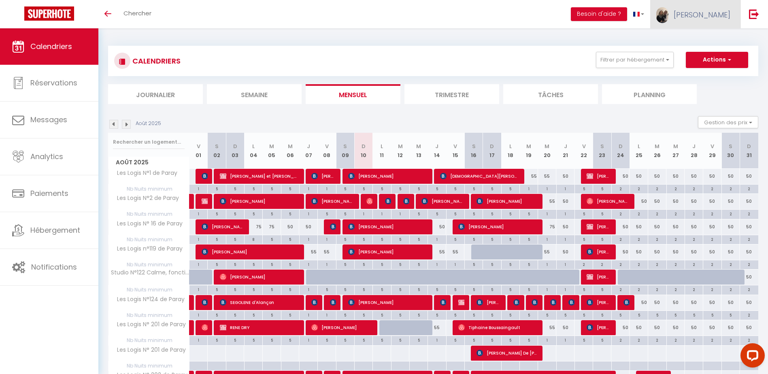
click at [719, 10] on span "[PERSON_NAME]" at bounding box center [701, 15] width 57 height 10
click at [703, 40] on link "Paramètres" at bounding box center [708, 41] width 60 height 14
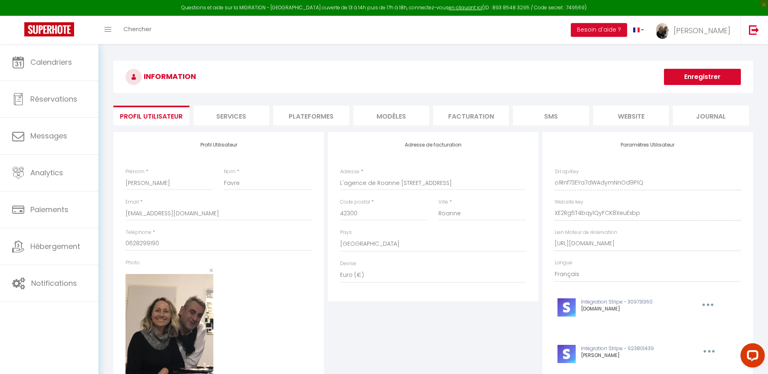
click at [327, 121] on li "Plateformes" at bounding box center [311, 116] width 76 height 20
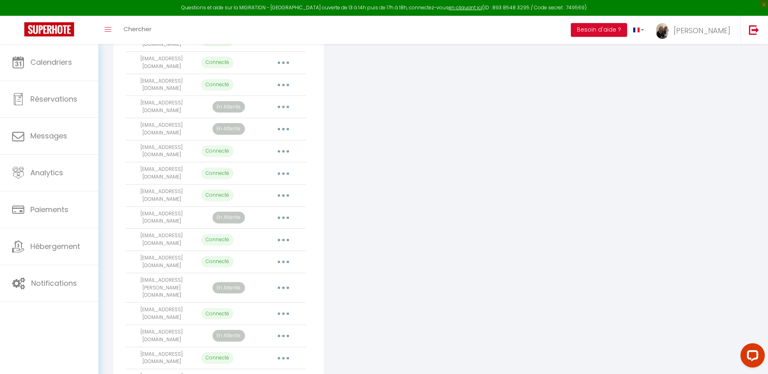
scroll to position [360, 0]
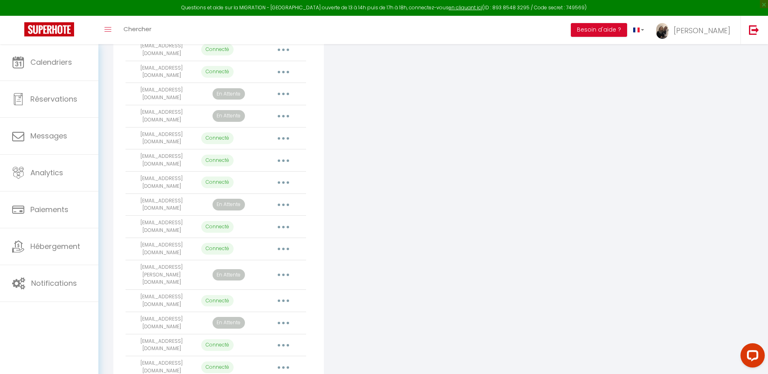
click at [282, 361] on button "button" at bounding box center [283, 367] width 23 height 13
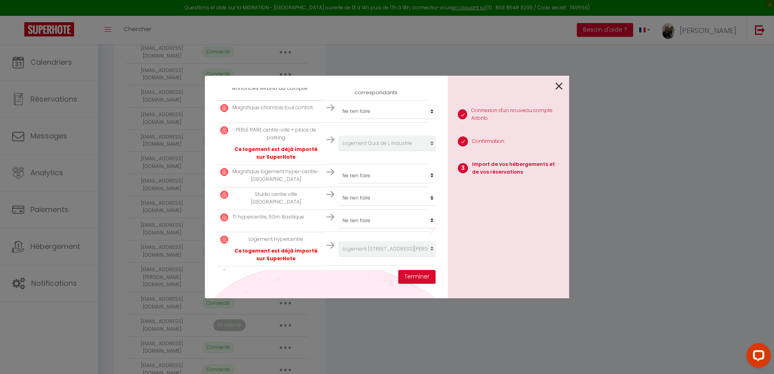
scroll to position [153, 0]
click at [415, 120] on select "Créer un nouveau hébergement Ne rien faire Les Logis N°1 de [PERSON_NAME] Logis…" at bounding box center [388, 112] width 100 height 15
click at [482, 227] on div "1 Connexion d'un nouveau compte Airbnb 2 Confirmation 3 Import de vos hébergeme…" at bounding box center [508, 187] width 121 height 223
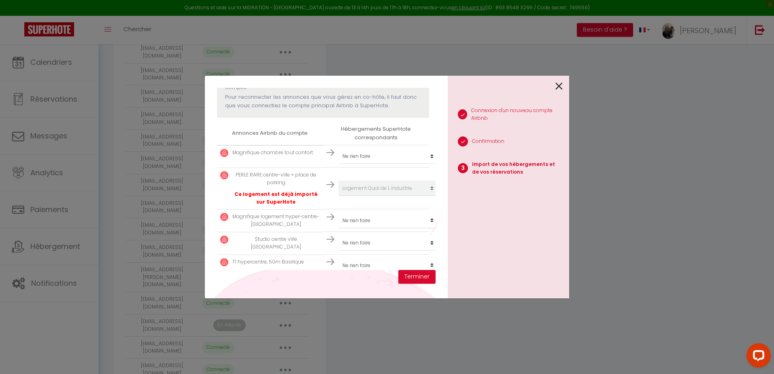
scroll to position [112, 0]
click at [410, 153] on select "Créer un nouveau hébergement Ne rien faire Les Logis N°1 de [PERSON_NAME] Logis…" at bounding box center [388, 152] width 100 height 15
click at [631, 178] on div "Importer de vos hébergements et de vos réservations [PERSON_NAME] sélectionner …" at bounding box center [387, 187] width 774 height 374
